Goal: Transaction & Acquisition: Purchase product/service

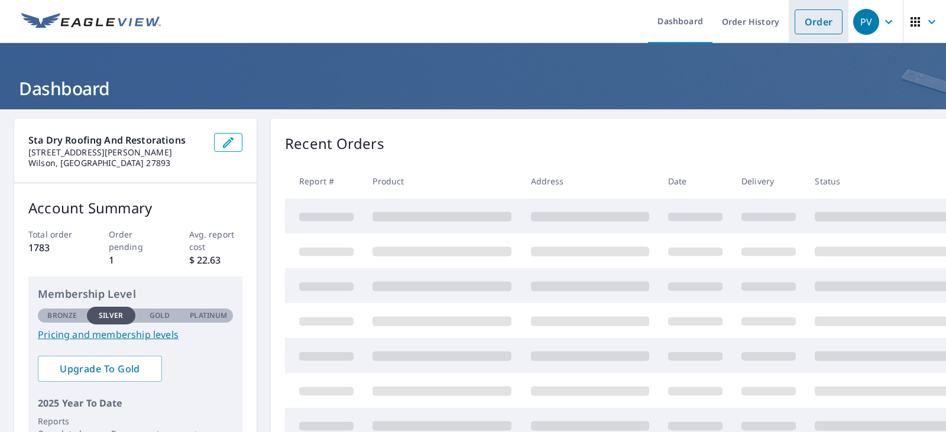
click at [796, 25] on link "Order" at bounding box center [819, 21] width 48 height 25
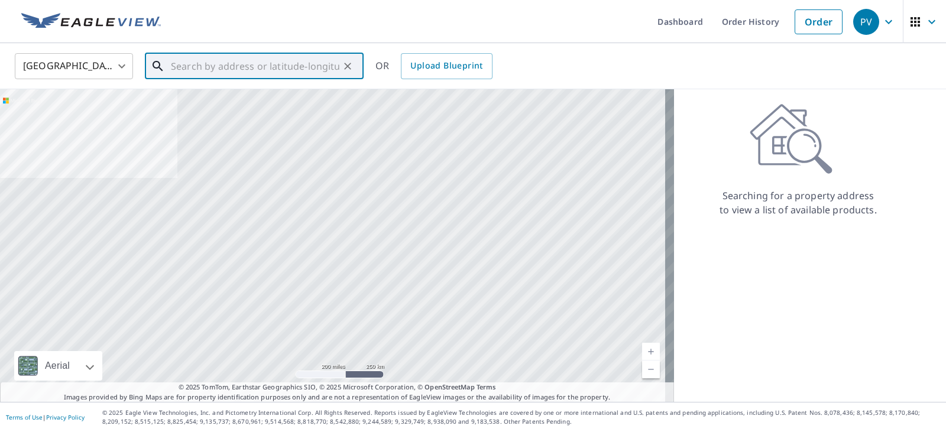
click at [256, 70] on input "text" at bounding box center [255, 66] width 169 height 33
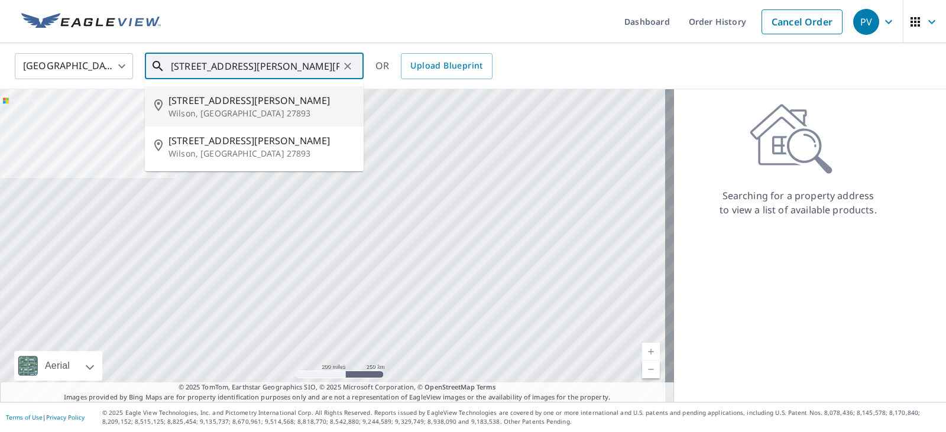
click at [186, 104] on span "[STREET_ADDRESS][PERSON_NAME]" at bounding box center [262, 100] width 186 height 14
type input "[STREET_ADDRESS][PERSON_NAME]"
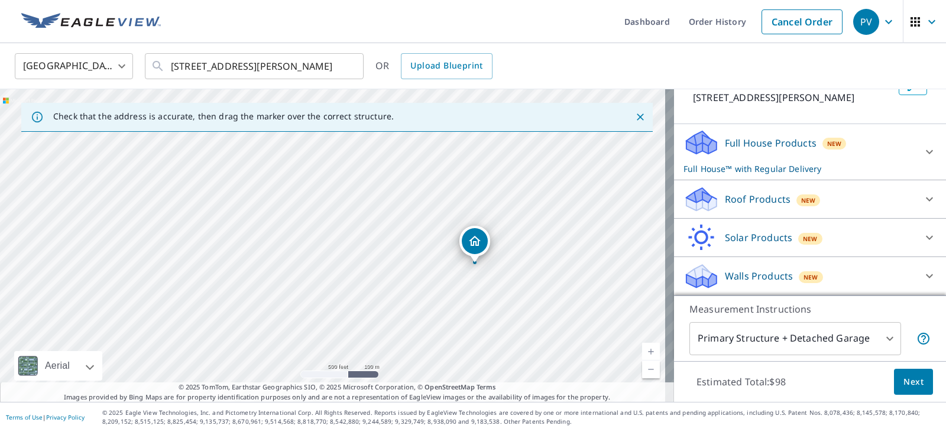
click at [923, 192] on icon at bounding box center [930, 199] width 14 height 14
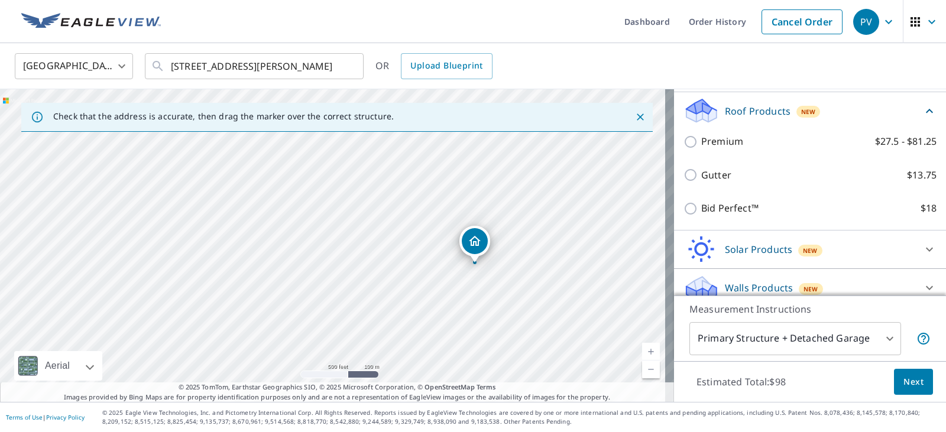
scroll to position [188, 0]
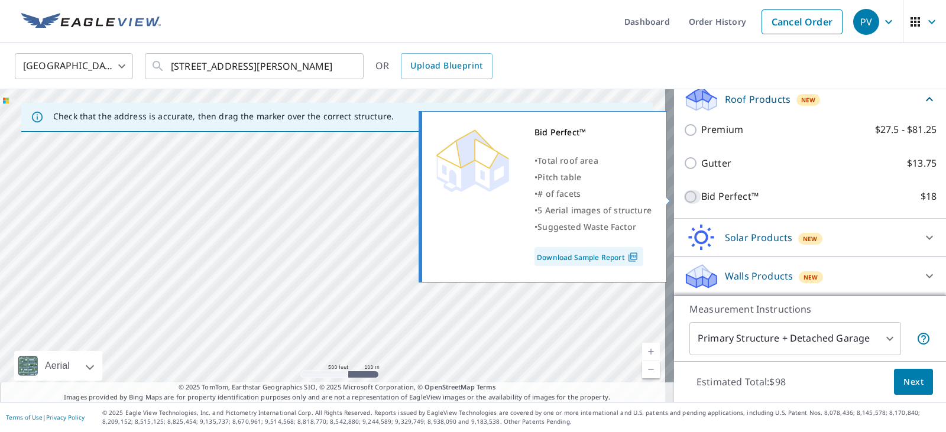
click at [684, 190] on input "Bid Perfect™ $18" at bounding box center [693, 197] width 18 height 14
checkbox input "true"
checkbox input "false"
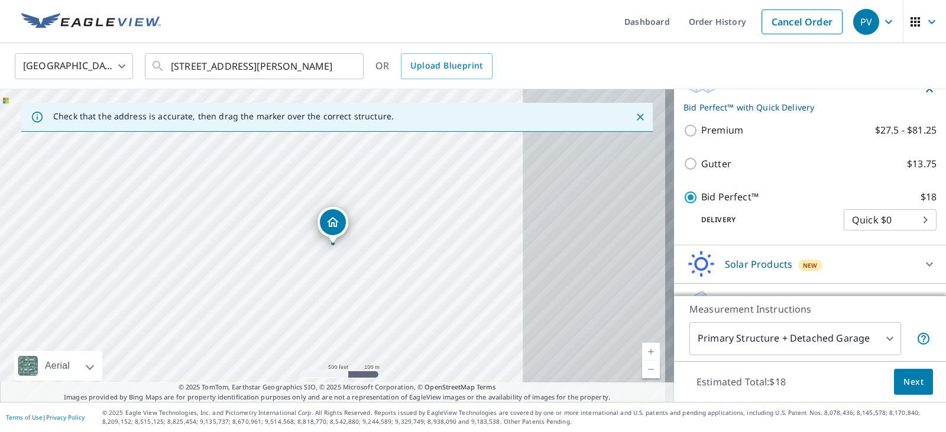
scroll to position [170, 0]
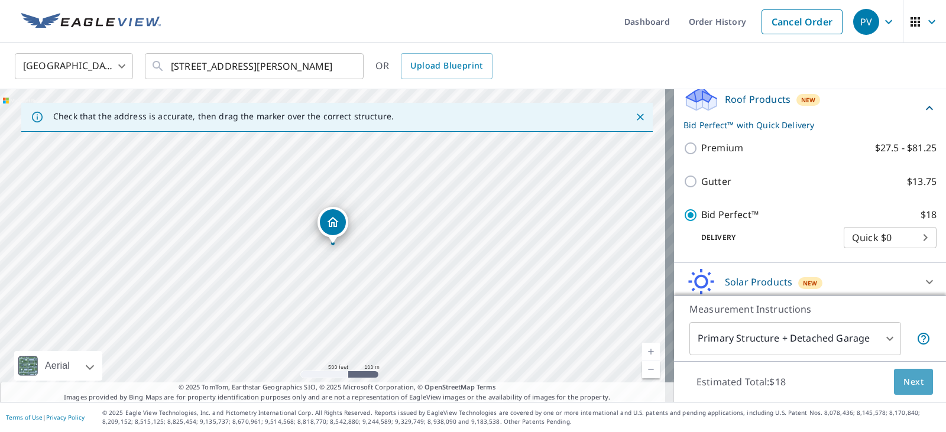
click at [900, 374] on button "Next" at bounding box center [913, 382] width 39 height 27
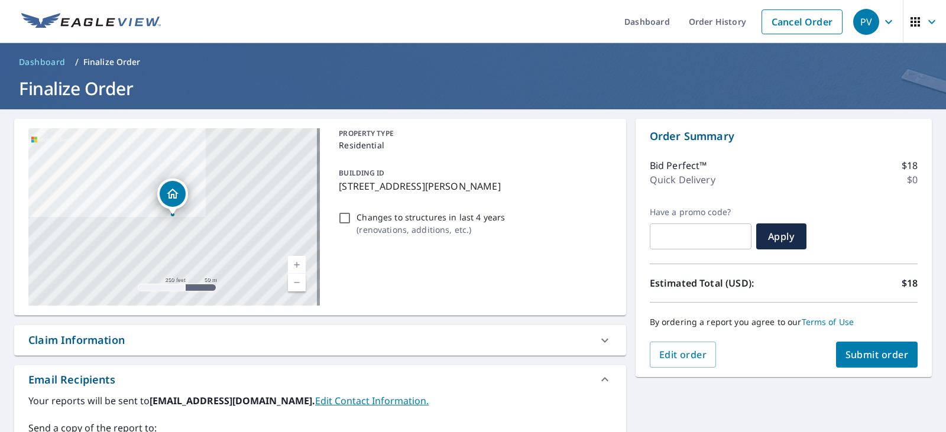
click at [901, 354] on button "Submit order" at bounding box center [877, 355] width 82 height 26
checkbox input "true"
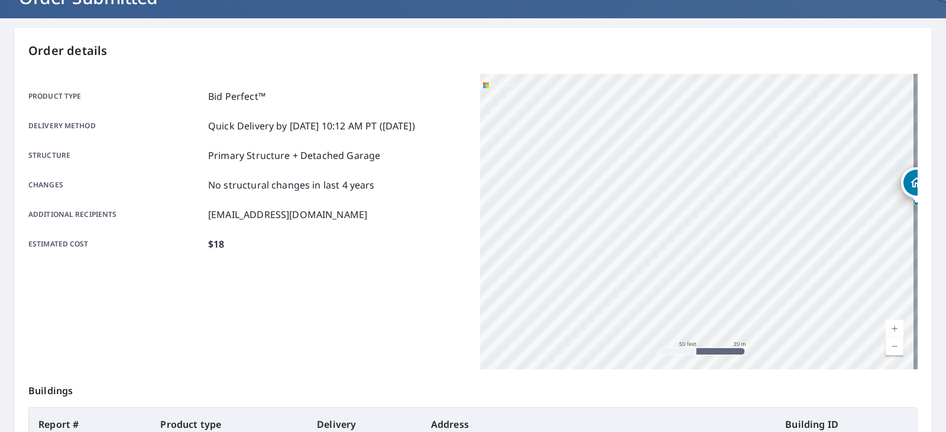
scroll to position [264, 0]
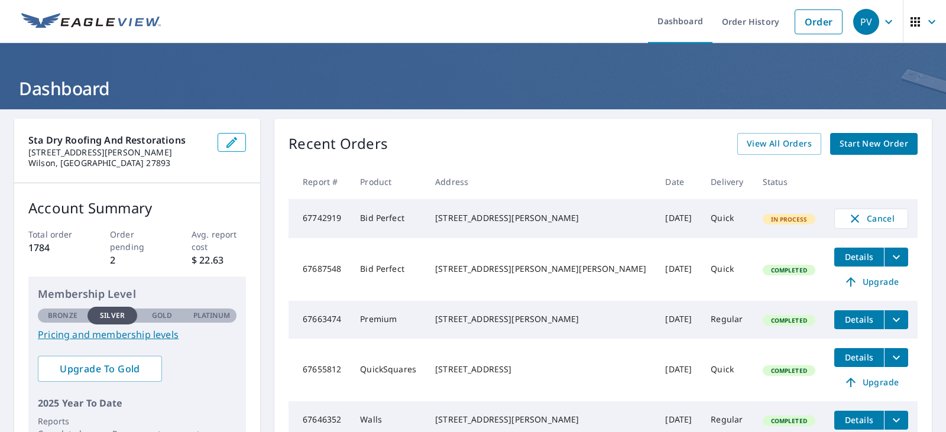
click at [500, 221] on div "[STREET_ADDRESS][PERSON_NAME]" at bounding box center [540, 218] width 211 height 12
click at [351, 228] on td "67742919" at bounding box center [320, 218] width 62 height 39
click at [865, 218] on span "Cancel" at bounding box center [871, 219] width 49 height 14
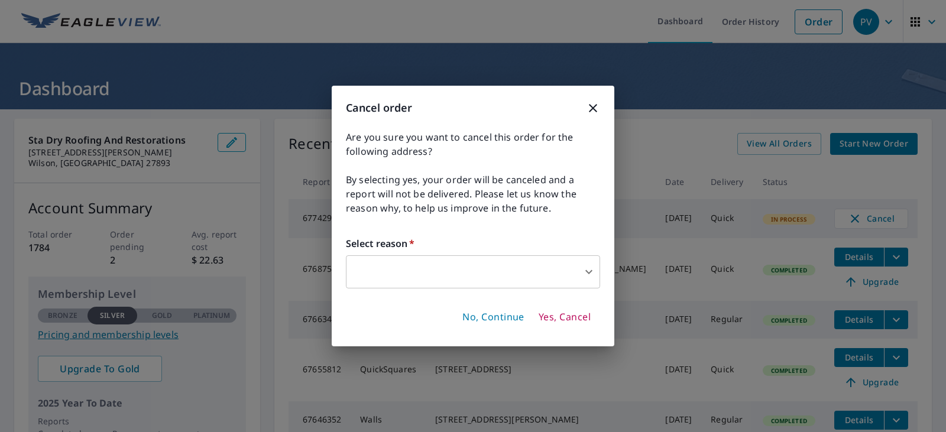
click at [573, 312] on span "Yes, Cancel" at bounding box center [565, 317] width 52 height 13
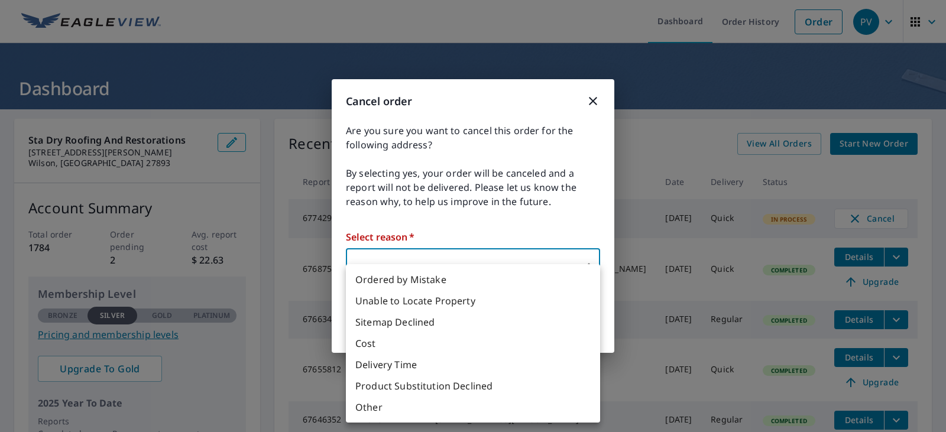
click at [570, 271] on body "PV PV Dashboard Order History Order PV Dashboard Sta Dry Roofing and Restoratio…" at bounding box center [473, 216] width 946 height 432
click at [374, 414] on li "Other" at bounding box center [473, 407] width 254 height 21
type input "36"
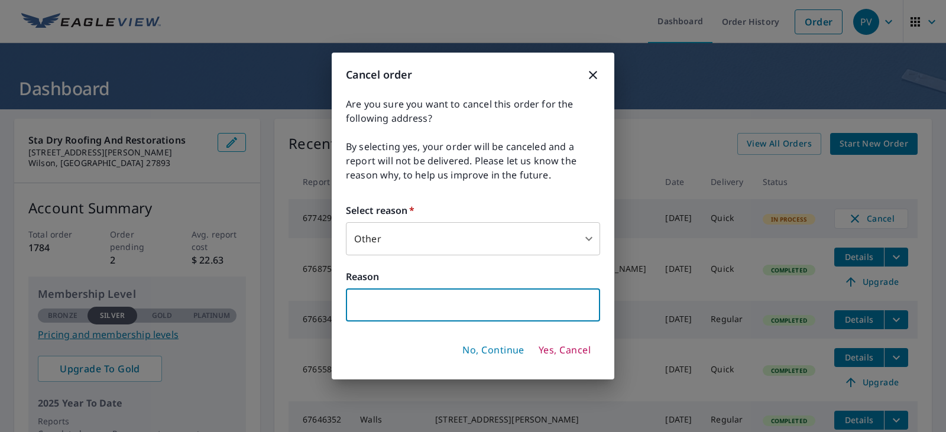
click at [444, 318] on input "text" at bounding box center [473, 305] width 254 height 33
type input "n"
type input "Need upgraded report"
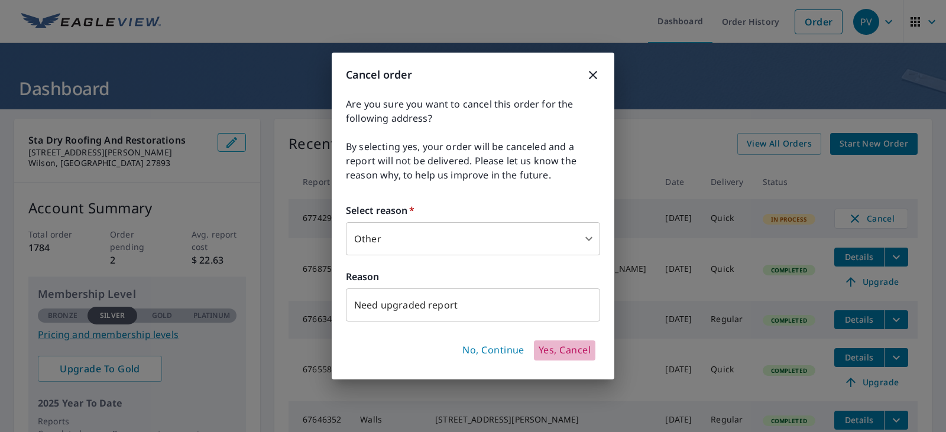
click at [557, 355] on span "Yes, Cancel" at bounding box center [565, 350] width 52 height 13
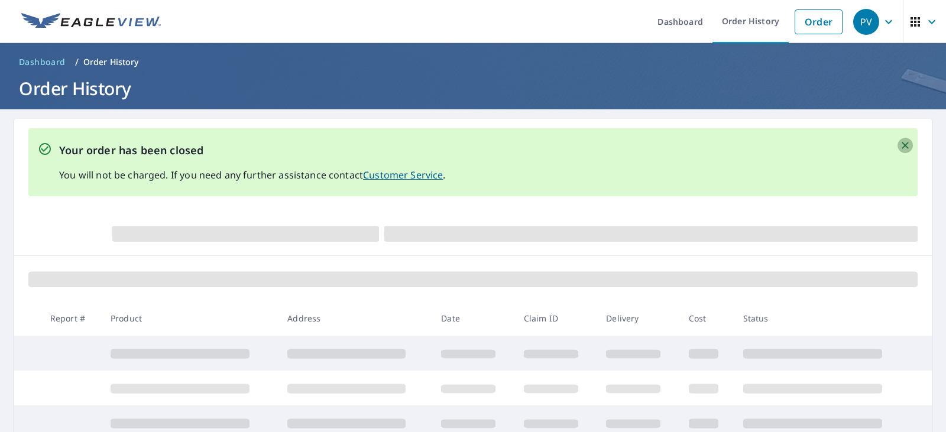
click at [900, 142] on icon "Close" at bounding box center [906, 146] width 12 height 12
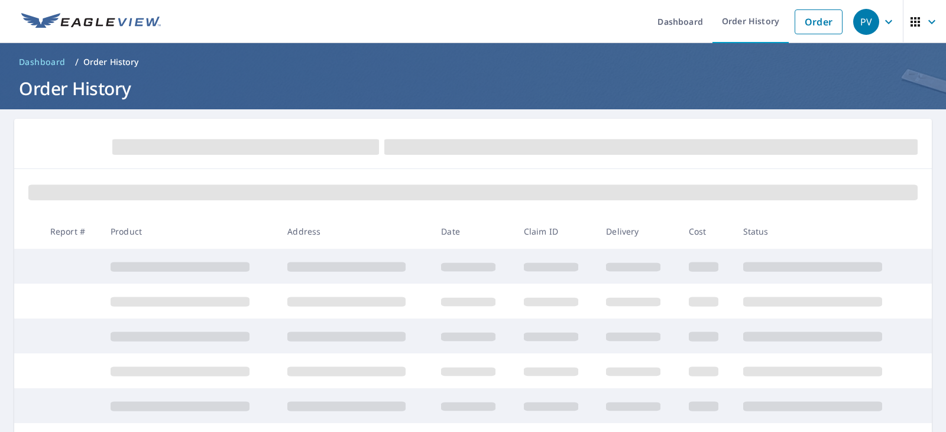
click at [864, 15] on div "PV" at bounding box center [867, 22] width 26 height 26
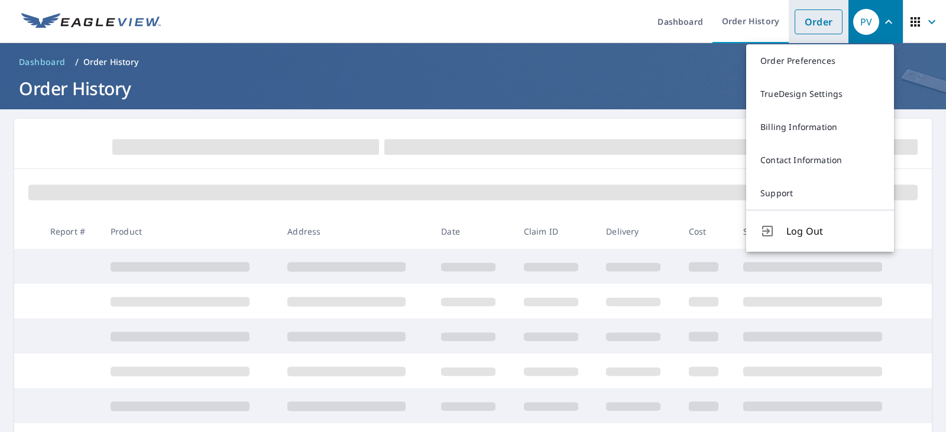
click at [817, 22] on link "Order" at bounding box center [819, 21] width 48 height 25
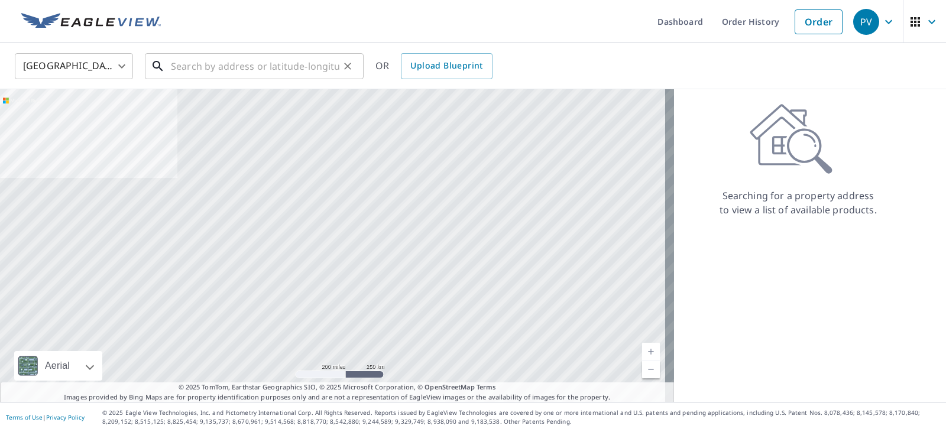
click at [275, 69] on input "text" at bounding box center [255, 66] width 169 height 33
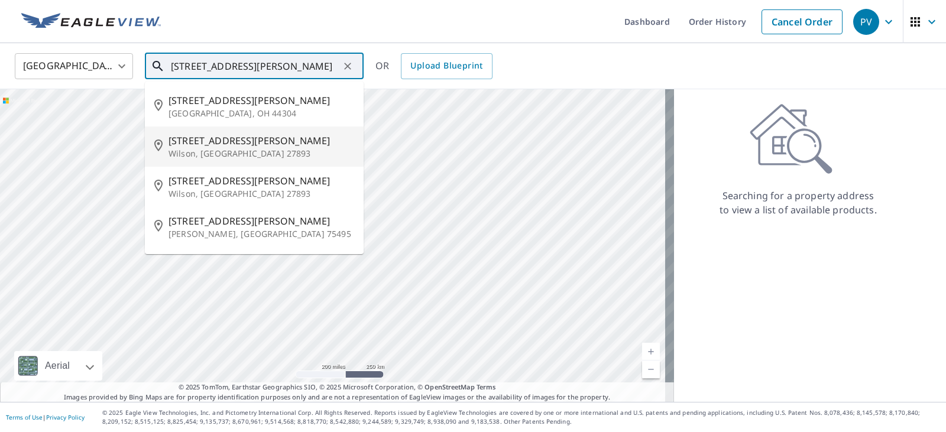
click at [238, 137] on span "[STREET_ADDRESS][PERSON_NAME]" at bounding box center [262, 141] width 186 height 14
type input "[STREET_ADDRESS][PERSON_NAME]"
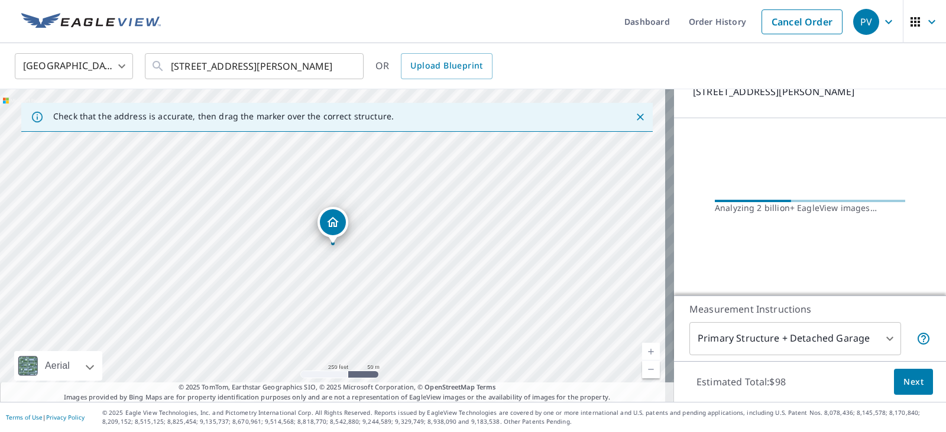
scroll to position [88, 0]
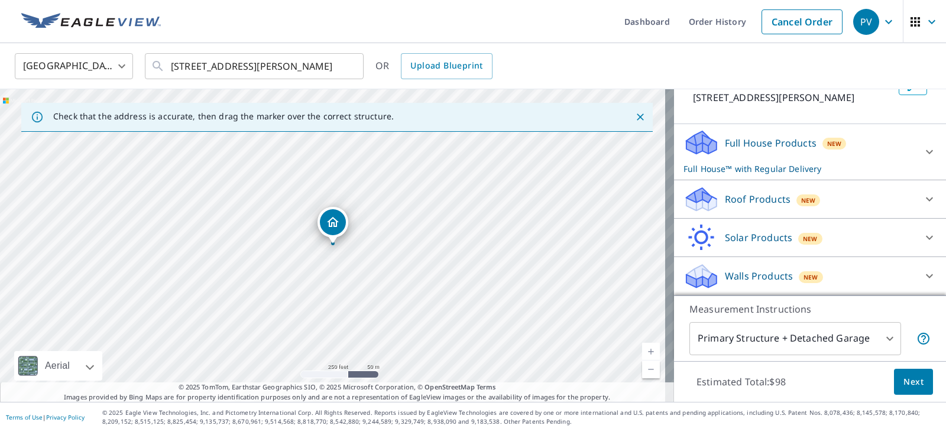
click at [916, 195] on div at bounding box center [930, 199] width 28 height 28
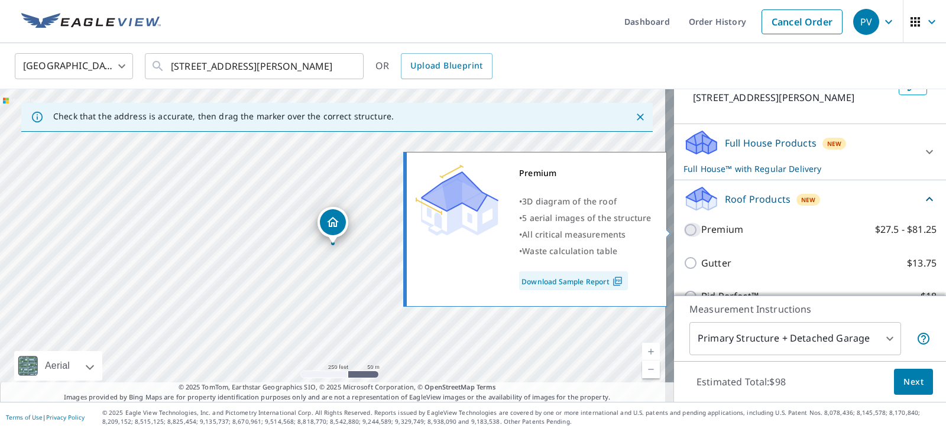
click at [684, 229] on input "Premium $27.5 - $81.25" at bounding box center [693, 230] width 18 height 14
checkbox input "true"
checkbox input "false"
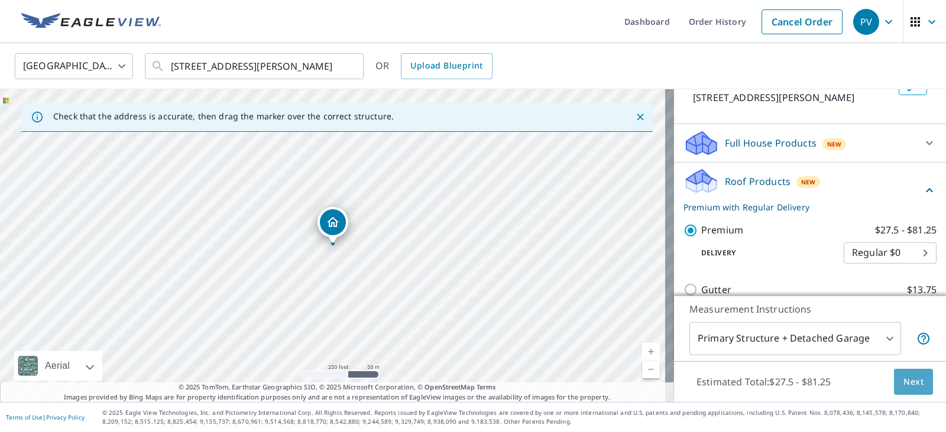
click at [904, 385] on span "Next" at bounding box center [914, 382] width 20 height 15
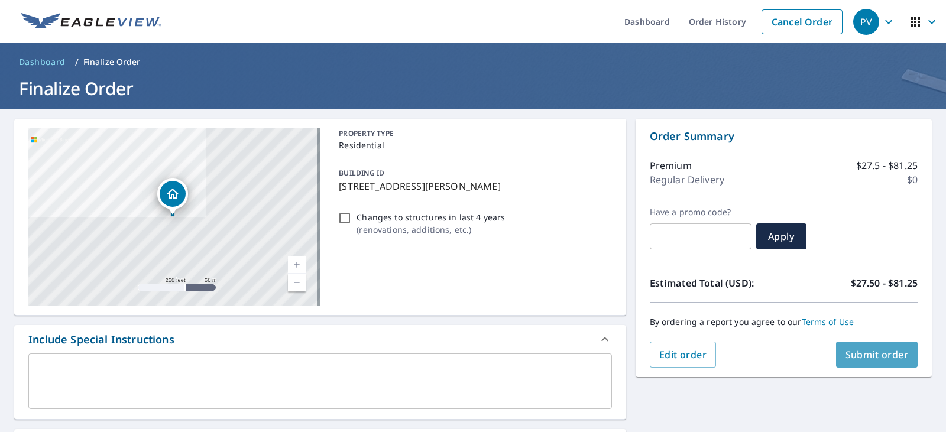
click at [882, 350] on span "Submit order" at bounding box center [877, 354] width 63 height 13
checkbox input "true"
